Goal: Task Accomplishment & Management: Use online tool/utility

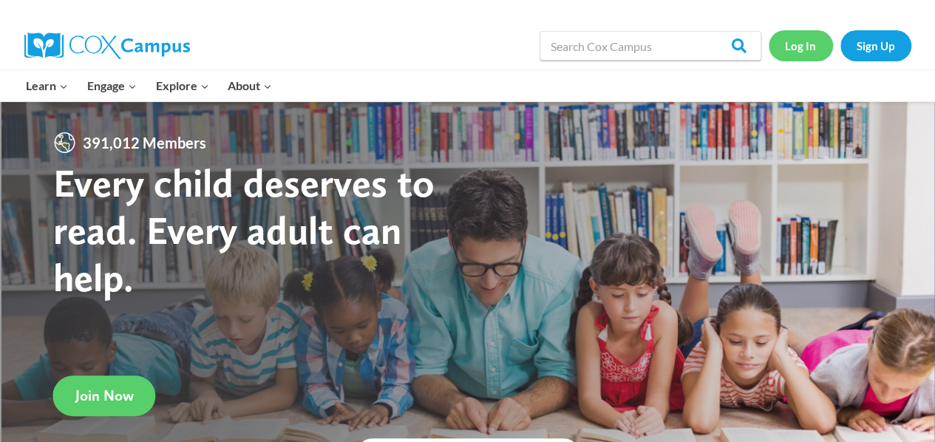
click at [802, 41] on link "Log In" at bounding box center [801, 45] width 64 height 30
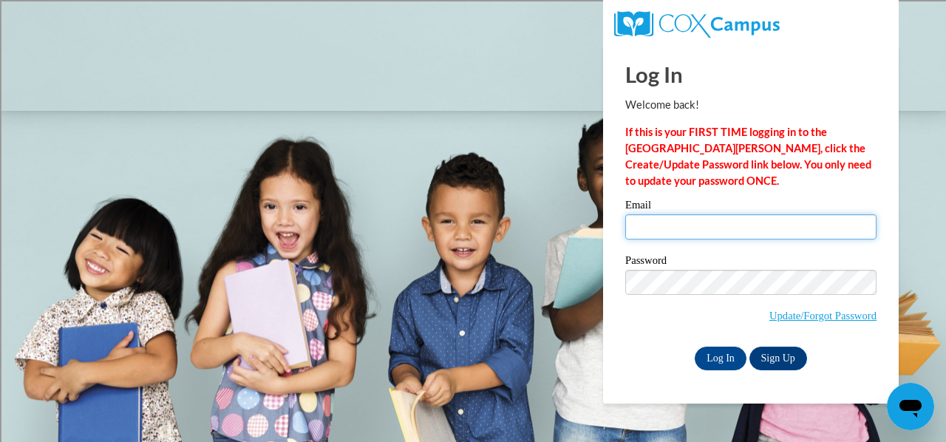
type input "neinmel@sdmfschools.org"
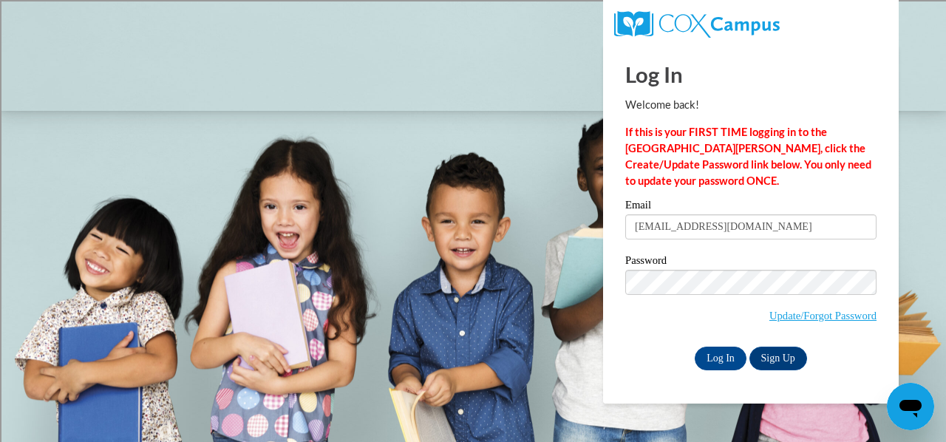
click at [654, 223] on input "neinmel@sdmfschools.org" at bounding box center [751, 226] width 251 height 25
click at [733, 356] on input "Log In" at bounding box center [721, 359] width 52 height 24
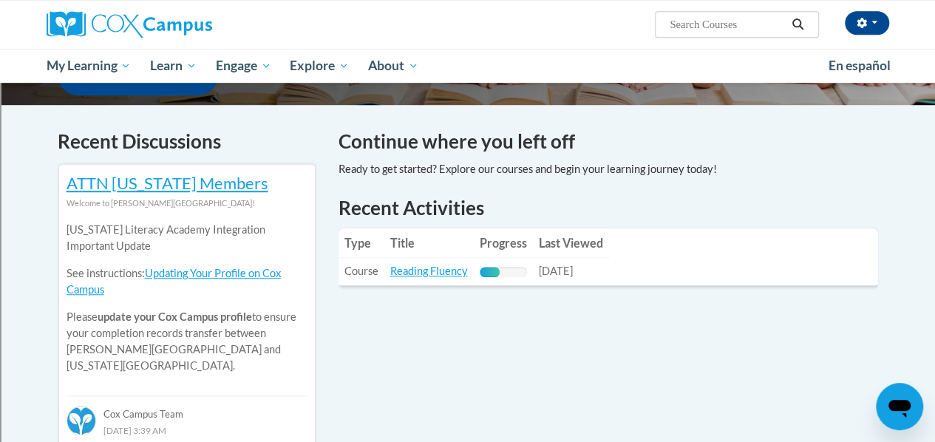
scroll to position [427, 0]
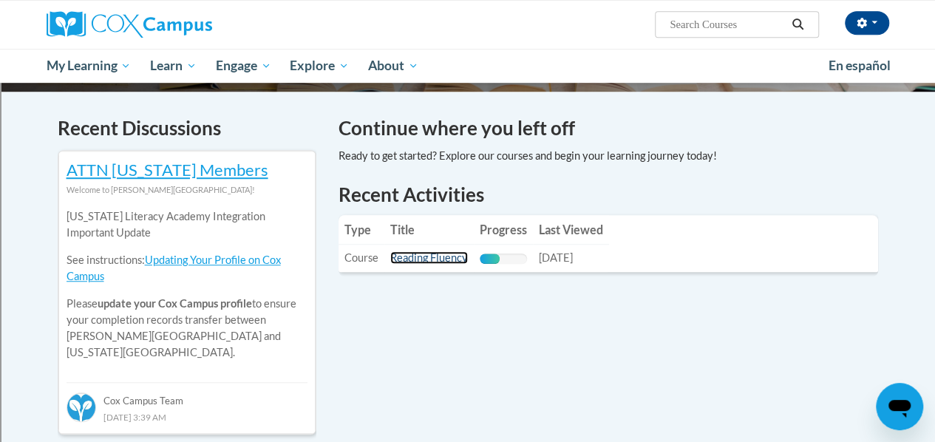
click at [436, 260] on link "Reading Fluency" at bounding box center [429, 257] width 78 height 13
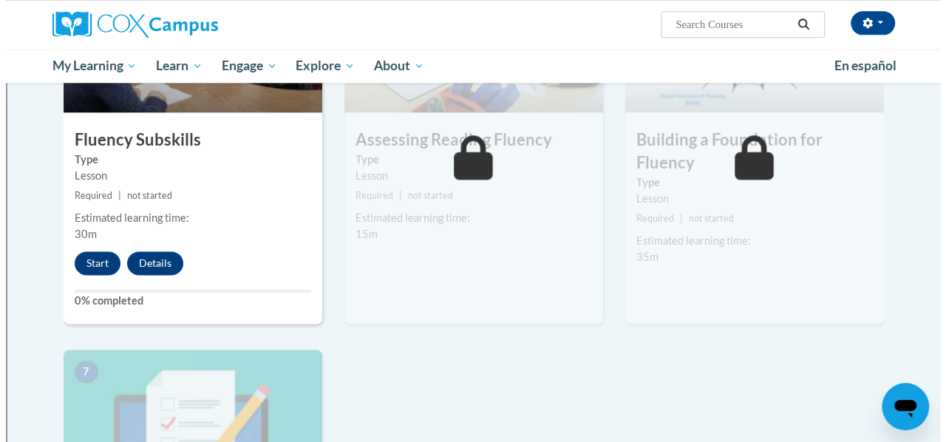
scroll to position [849, 0]
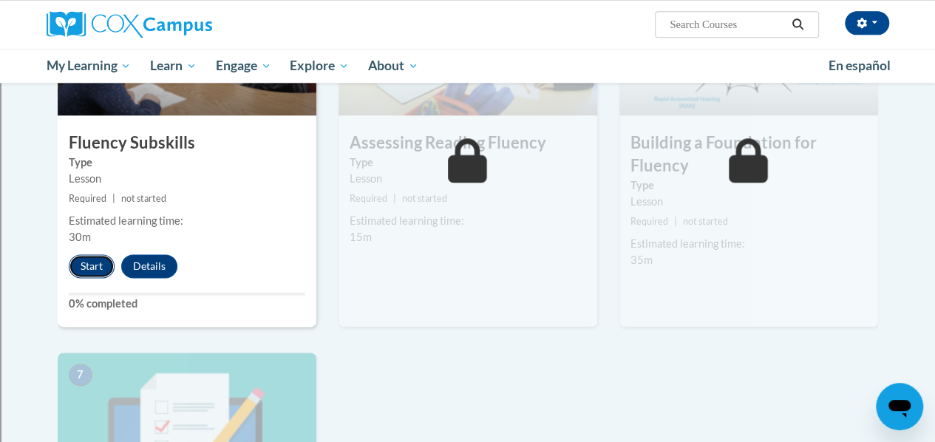
click at [92, 262] on button "Start" at bounding box center [92, 266] width 46 height 24
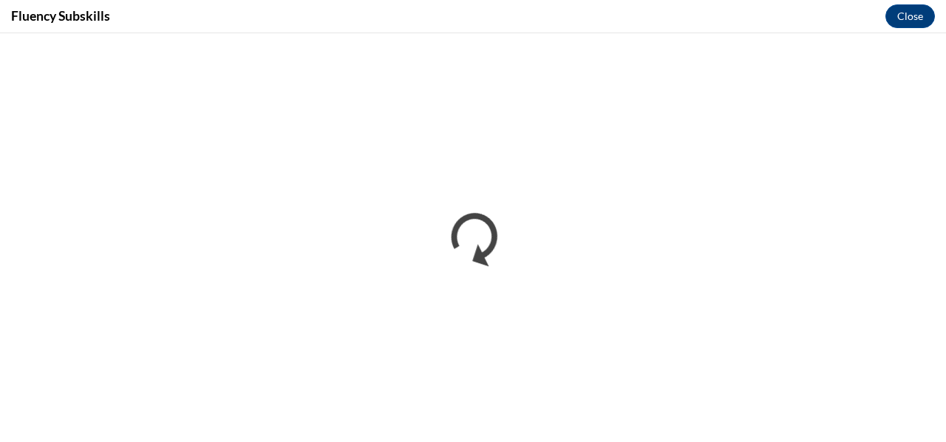
scroll to position [0, 0]
